Goal: Task Accomplishment & Management: Manage account settings

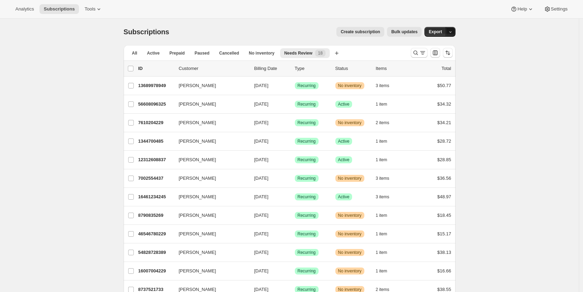
click at [456, 33] on button "button" at bounding box center [451, 32] width 10 height 10
click at [433, 46] on span "Subscription data" at bounding box center [415, 46] width 35 height 5
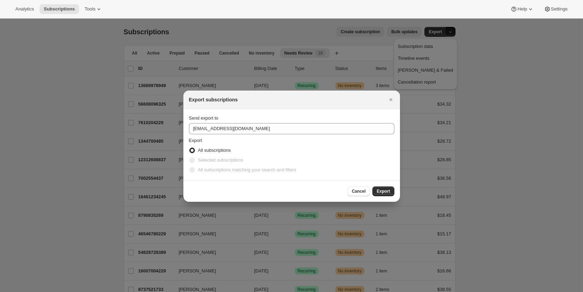
click at [224, 162] on span "Selected subscriptions" at bounding box center [220, 159] width 45 height 5
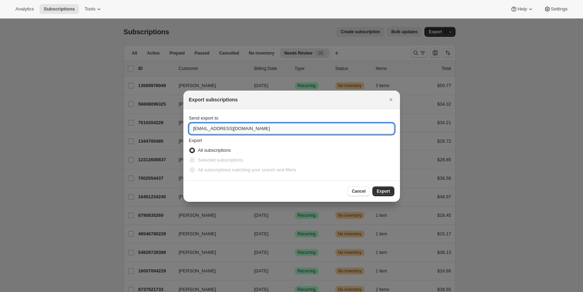
click at [246, 130] on input "[EMAIL_ADDRESS][DOMAIN_NAME]" at bounding box center [292, 128] width 206 height 11
click at [280, 156] on div "Selected subscriptions" at bounding box center [292, 160] width 206 height 10
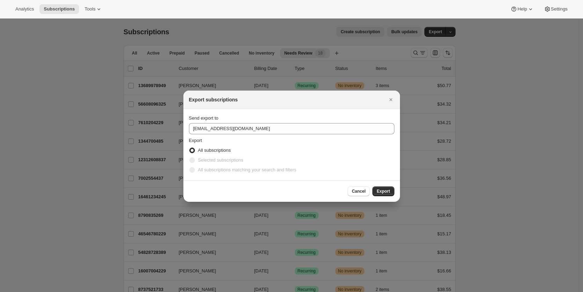
click at [207, 160] on span "Selected subscriptions" at bounding box center [220, 159] width 45 height 5
click at [193, 162] on span ":r6:" at bounding box center [192, 160] width 6 height 6
click at [197, 172] on label "All subscriptions matching your search and filters" at bounding box center [243, 170] width 108 height 10
click at [390, 98] on icon "Close" at bounding box center [391, 99] width 7 height 7
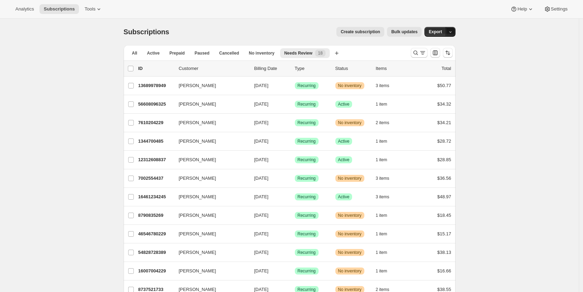
click at [455, 33] on button "button" at bounding box center [451, 32] width 10 height 10
click at [449, 59] on span "Timeline events" at bounding box center [425, 58] width 55 height 7
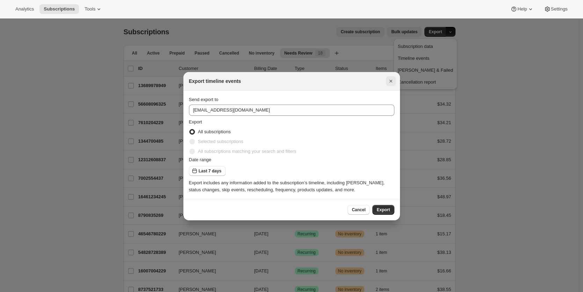
click at [389, 80] on icon "Close" at bounding box center [391, 81] width 7 height 7
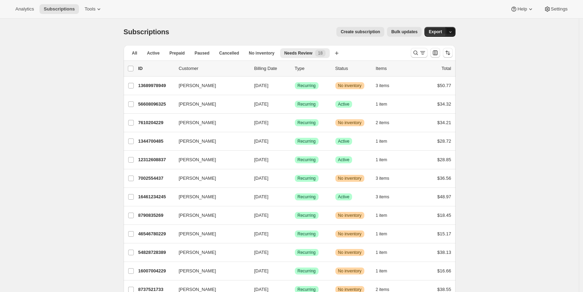
click at [453, 31] on icon "button" at bounding box center [450, 32] width 5 height 5
click at [433, 45] on span "Subscription data" at bounding box center [415, 46] width 35 height 5
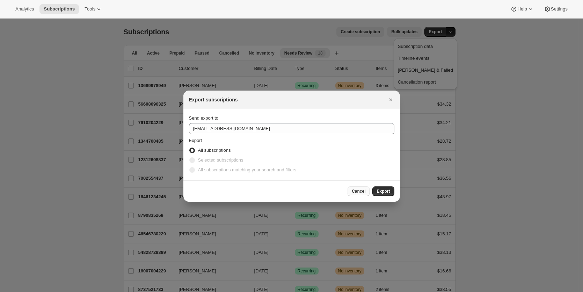
click at [364, 191] on span "Cancel" at bounding box center [359, 191] width 14 height 6
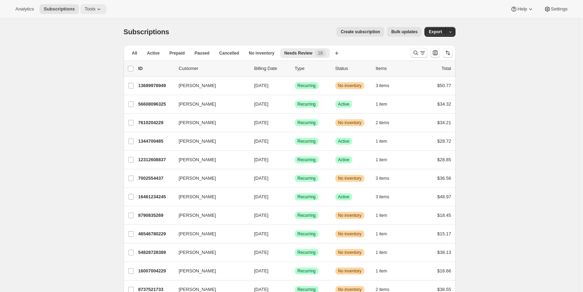
click at [91, 9] on span "Tools" at bounding box center [90, 9] width 11 height 6
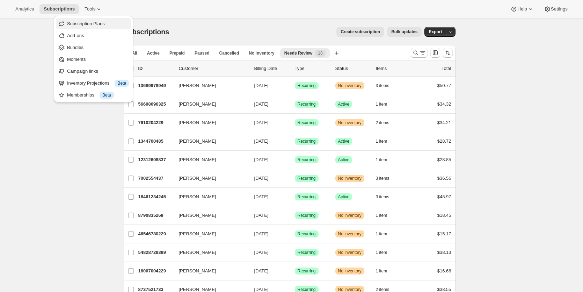
click at [91, 19] on button "Subscription Plans" at bounding box center [93, 23] width 75 height 11
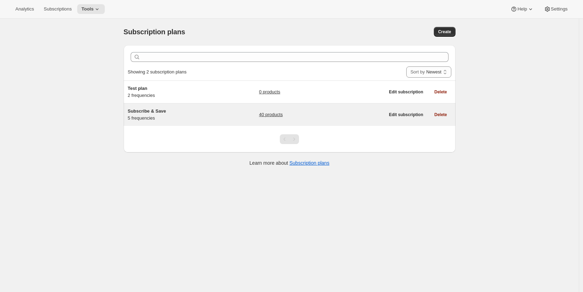
click at [147, 112] on span "Subscribe & Save" at bounding box center [147, 110] width 38 height 5
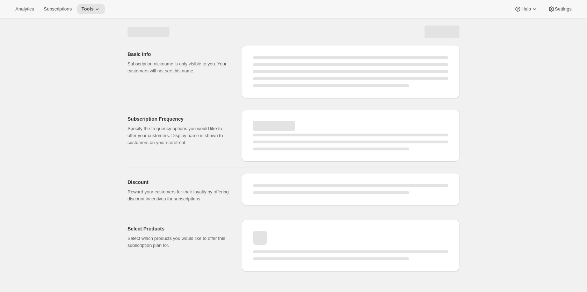
select select "WEEK"
select select "MONTH"
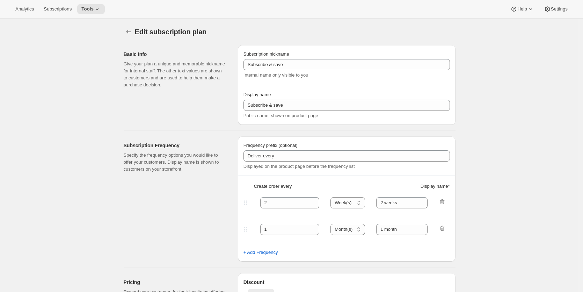
type input "Subscribe & Save"
type input "Subscribe & Save 15%"
type input "45"
select select "DAY"
type input "45 Days"
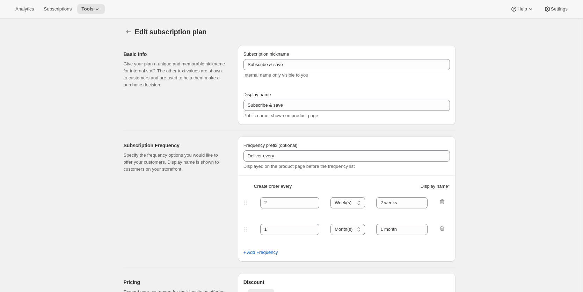
type input "60"
select select "DAY"
type input "60 Days"
type input "15"
type input "No obligation, modify or cancel anytime!"
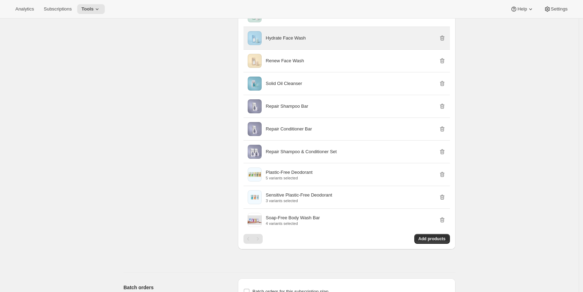
scroll to position [1035, 0]
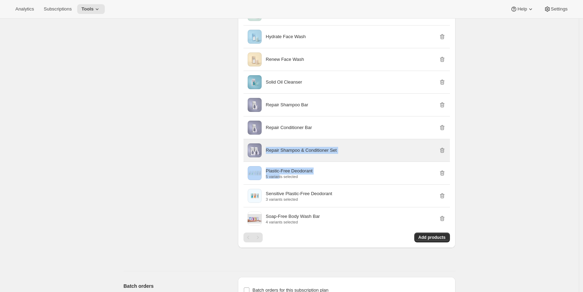
drag, startPoint x: 282, startPoint y: 182, endPoint x: 282, endPoint y: 157, distance: 24.8
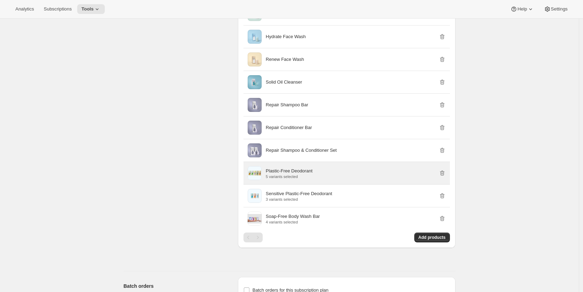
click at [340, 179] on div "Plastic-Free Deodorant 5 variants selected" at bounding box center [356, 172] width 180 height 11
drag, startPoint x: 347, startPoint y: 182, endPoint x: 348, endPoint y: 170, distance: 11.6
click at [348, 170] on div "Plastic-Free Deodorant 5 variants selected" at bounding box center [347, 173] width 207 height 22
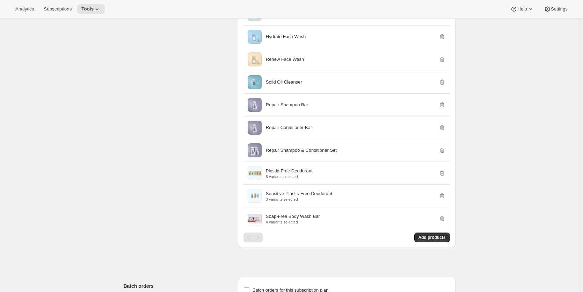
click at [327, 242] on div "Add products" at bounding box center [347, 237] width 207 height 10
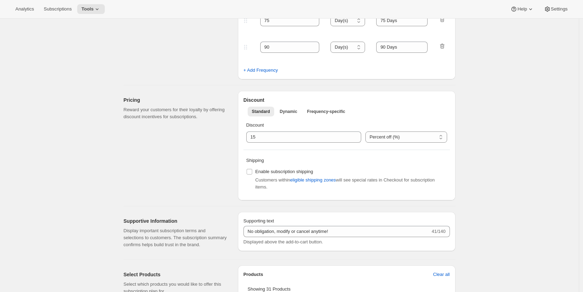
scroll to position [0, 0]
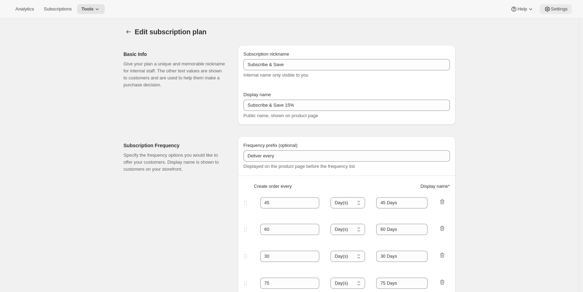
click at [554, 9] on span "Settings" at bounding box center [559, 9] width 17 height 6
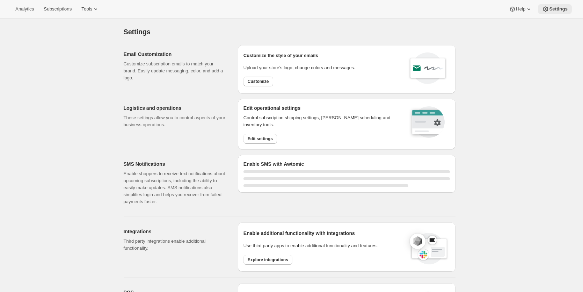
select select "22:00"
select select "09:00"
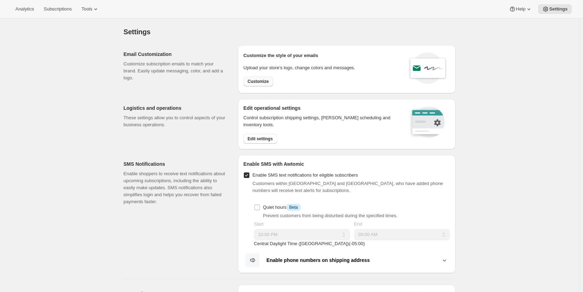
click at [267, 84] on span "Customize" at bounding box center [258, 82] width 21 height 6
select select "subscriptionMessage"
select select "5"
select select "15"
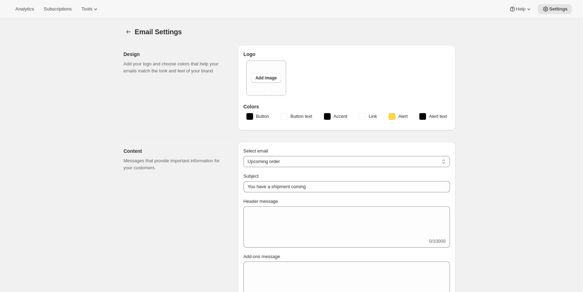
type input "HiBAR"
checkbox input "false"
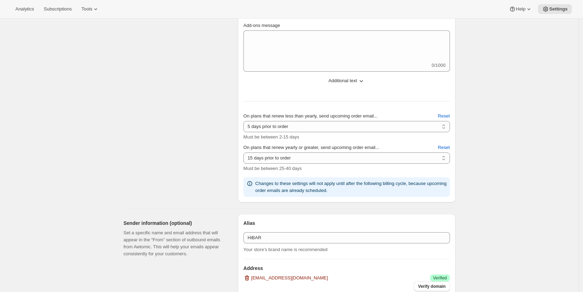
scroll to position [260, 0]
click at [332, 125] on select "2 days prior to order 3 days prior to order 4 days prior to order 5 days prior …" at bounding box center [347, 126] width 207 height 11
select select "3"
click at [245, 121] on select "2 days prior to order 3 days prior to order 4 days prior to order 5 days prior …" at bounding box center [347, 126] width 207 height 11
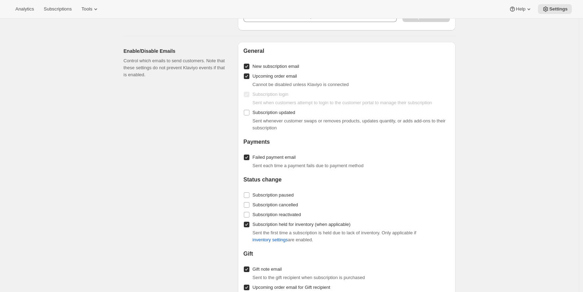
scroll to position [652, 0]
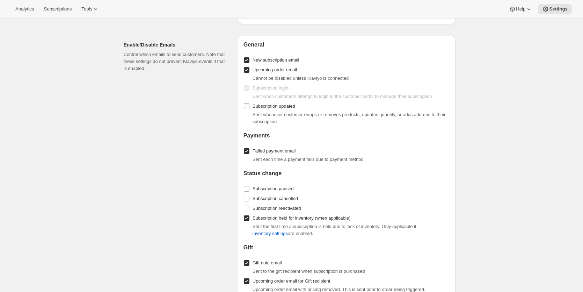
click at [250, 106] on input "Subscription updated" at bounding box center [247, 106] width 6 height 6
checkbox input "true"
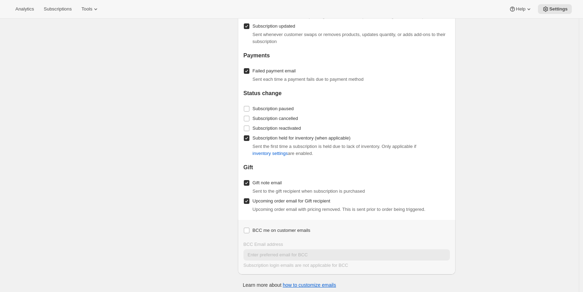
scroll to position [734, 0]
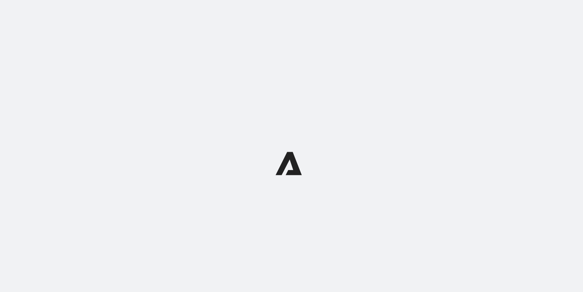
select select "subscriptionMessage"
select select "5"
select select "15"
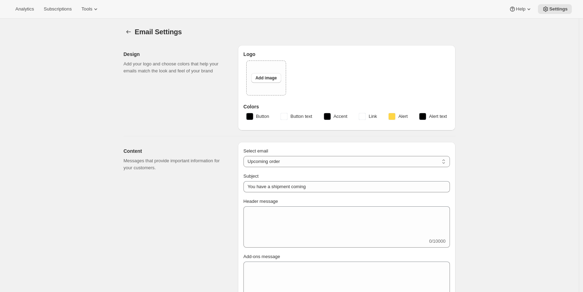
select select "3"
type input "HiBAR"
checkbox input "false"
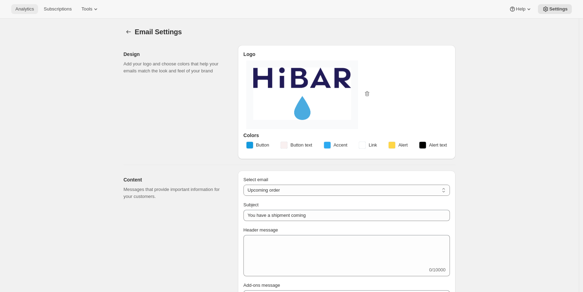
click at [34, 11] on span "Analytics" at bounding box center [24, 9] width 19 height 6
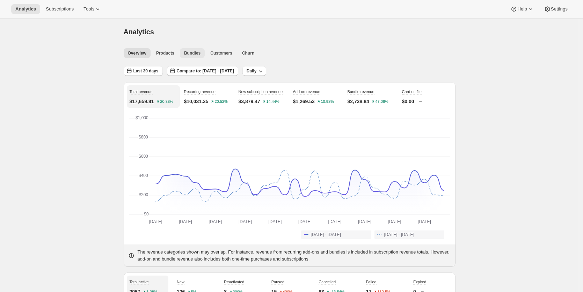
click at [196, 53] on span "Bundles" at bounding box center [192, 53] width 16 height 6
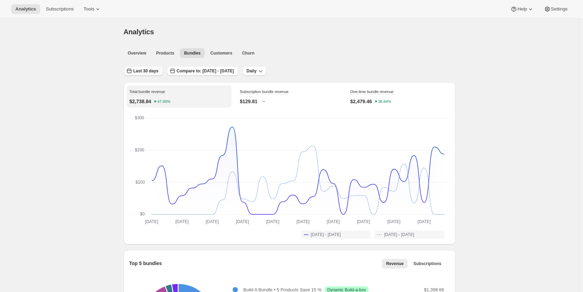
click at [147, 72] on span "Last 30 days" at bounding box center [146, 71] width 25 height 6
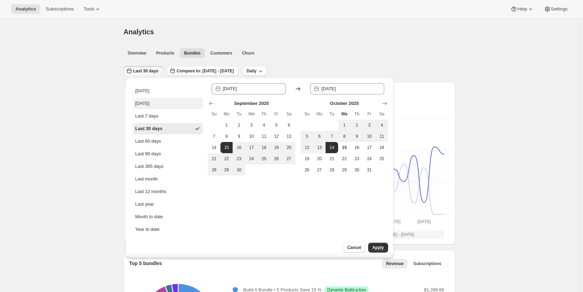
click at [148, 106] on div "Yesterday" at bounding box center [142, 103] width 14 height 7
type input "2025-10-14"
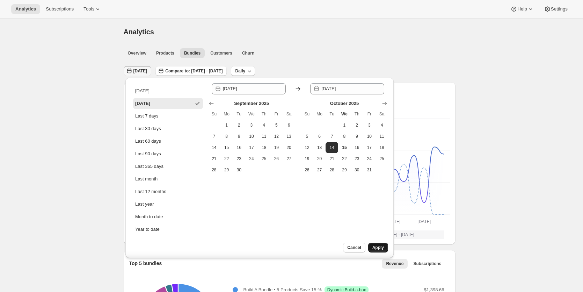
click at [385, 248] on button "Apply" at bounding box center [378, 248] width 20 height 10
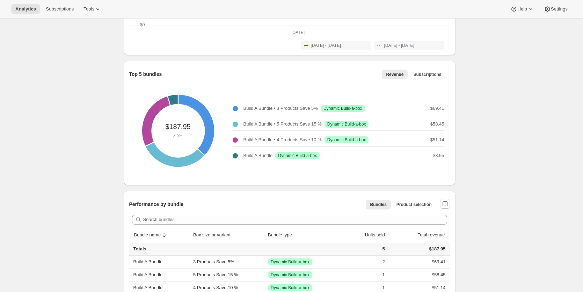
scroll to position [193, 0]
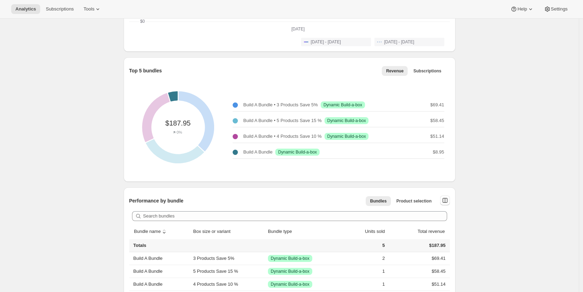
click at [262, 153] on p "Build A Bundle" at bounding box center [258, 152] width 29 height 7
click at [173, 94] on div "Build A Bundle: Build A Bundle - 8.95" at bounding box center [178, 127] width 144 height 144
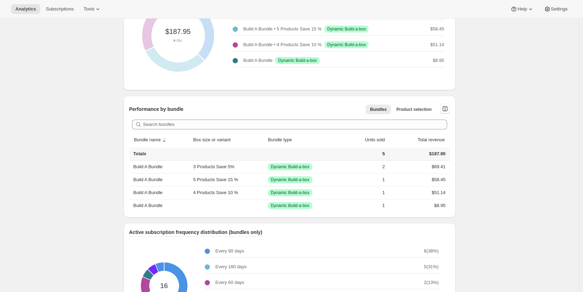
scroll to position [285, 0]
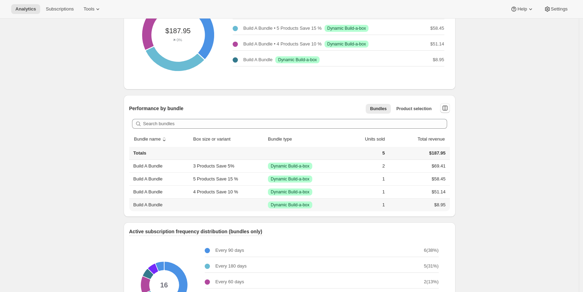
click at [448, 204] on td "$8.95" at bounding box center [418, 204] width 63 height 13
click at [440, 205] on td "$8.95" at bounding box center [418, 204] width 63 height 13
click at [156, 206] on th "Build A Bundle" at bounding box center [160, 204] width 62 height 13
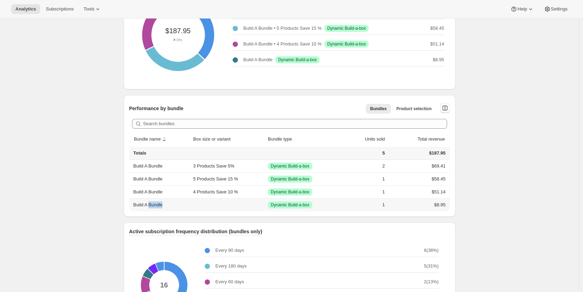
click at [156, 206] on th "Build A Bundle" at bounding box center [160, 204] width 62 height 13
click at [71, 194] on div "Analytics. This page is ready Analytics Overview Products Bundles Customers Chu…" at bounding box center [289, 122] width 579 height 777
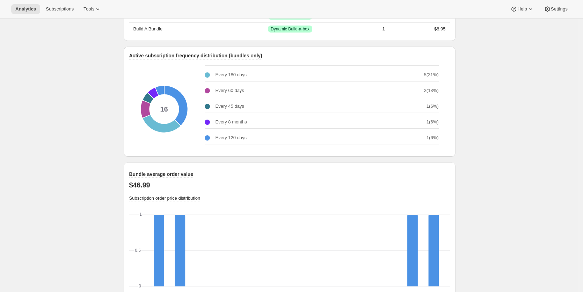
scroll to position [504, 0]
